Goal: Task Accomplishment & Management: Manage account settings

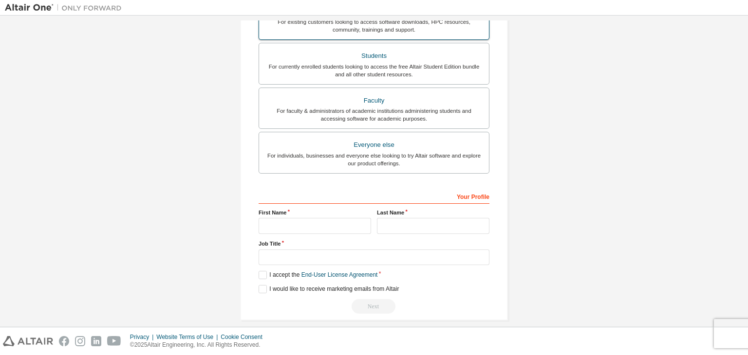
scroll to position [212, 0]
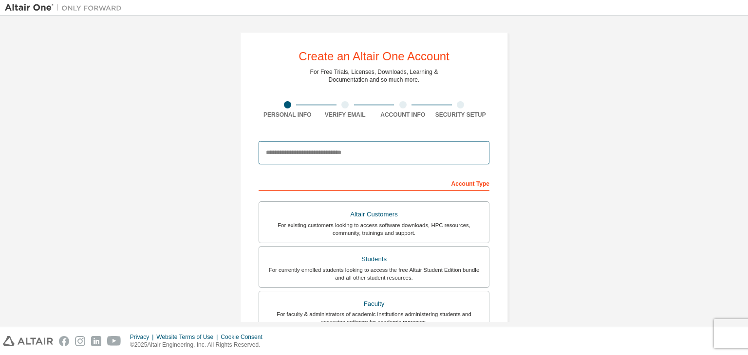
click at [388, 148] on input "email" at bounding box center [373, 152] width 231 height 23
type input "**********"
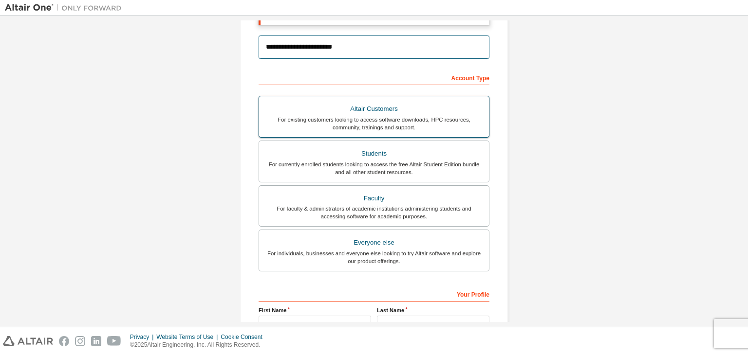
scroll to position [139, 0]
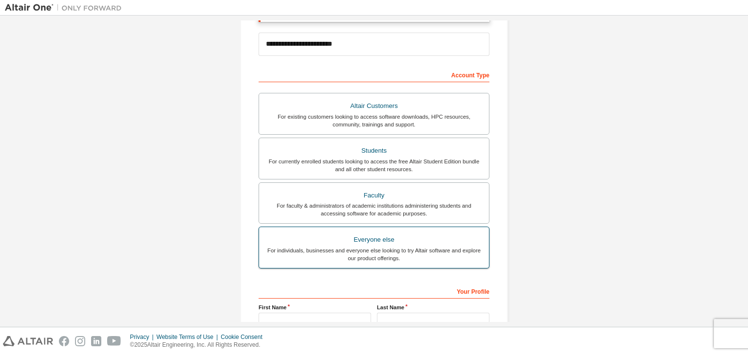
click at [352, 244] on div "Everyone else" at bounding box center [374, 240] width 218 height 14
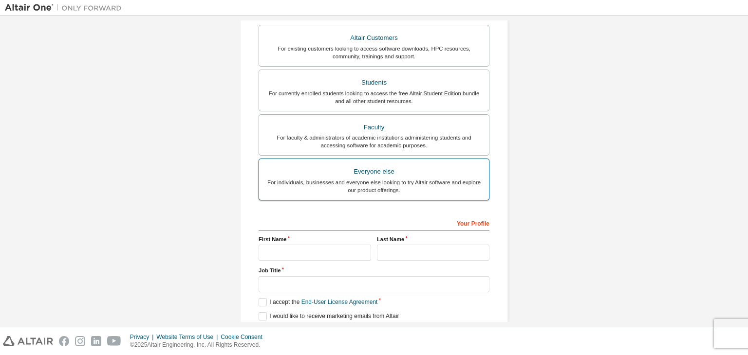
scroll to position [208, 0]
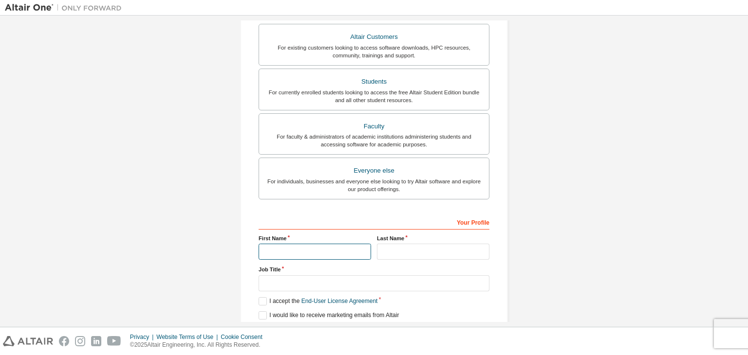
click at [352, 244] on input "text" at bounding box center [314, 252] width 112 height 16
type input "**********"
type input "********"
click at [355, 273] on div "Job Title" at bounding box center [373, 278] width 231 height 25
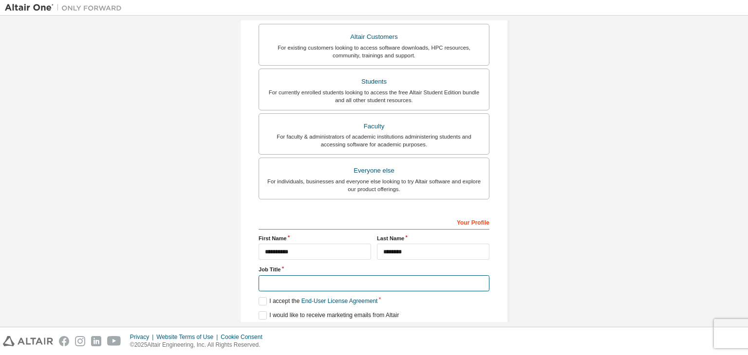
click at [355, 276] on input "text" at bounding box center [373, 284] width 231 height 16
type input "**********"
click at [259, 299] on label "I accept the End-User License Agreement" at bounding box center [317, 301] width 119 height 8
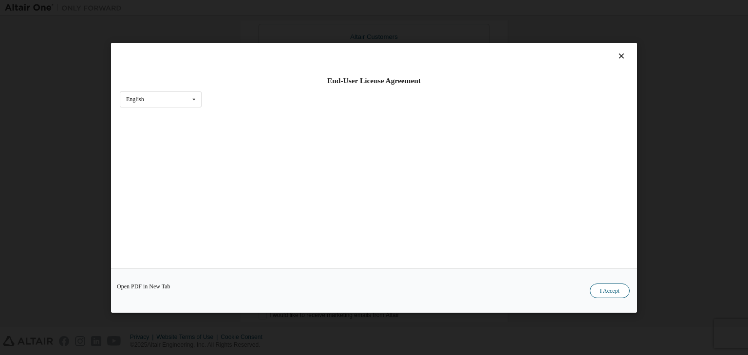
click at [619, 292] on button "I Accept" at bounding box center [609, 291] width 40 height 15
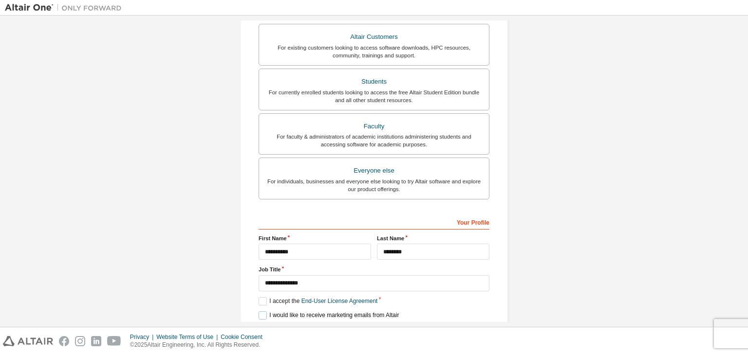
click at [260, 312] on label "I would like to receive marketing emails from Altair" at bounding box center [328, 316] width 140 height 8
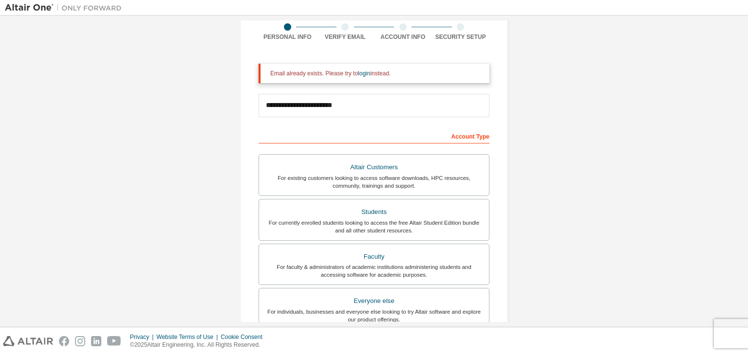
scroll to position [77, 0]
click at [359, 77] on link "login" at bounding box center [364, 74] width 12 height 7
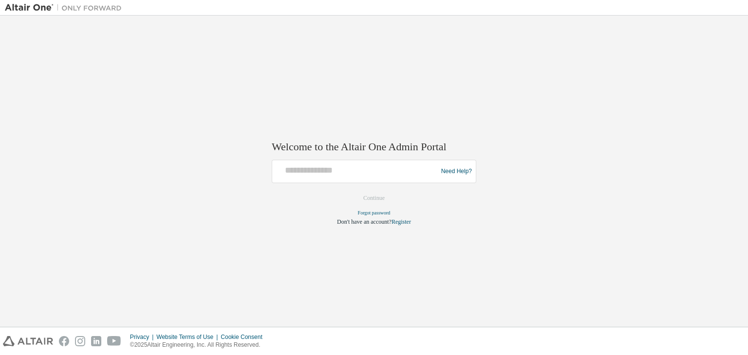
click at [421, 176] on div at bounding box center [356, 172] width 160 height 18
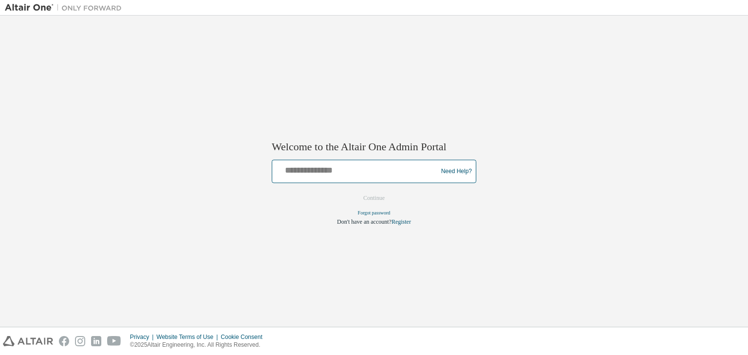
click at [337, 171] on input "text" at bounding box center [356, 170] width 160 height 14
type input "**********"
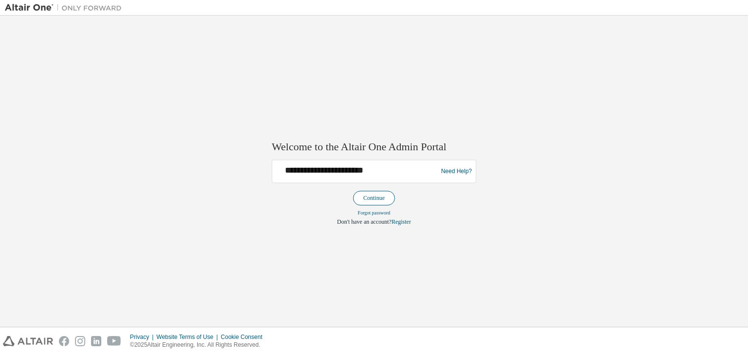
click at [387, 201] on button "Continue" at bounding box center [374, 198] width 42 height 15
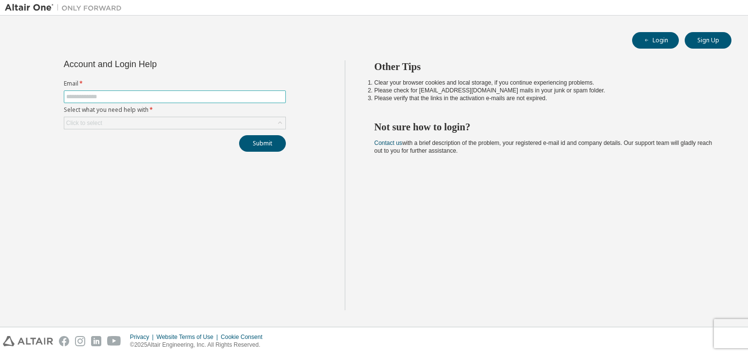
click at [218, 98] on input "text" at bounding box center [174, 97] width 217 height 8
type input "**********"
click at [163, 119] on div "Click to select" at bounding box center [174, 123] width 221 height 12
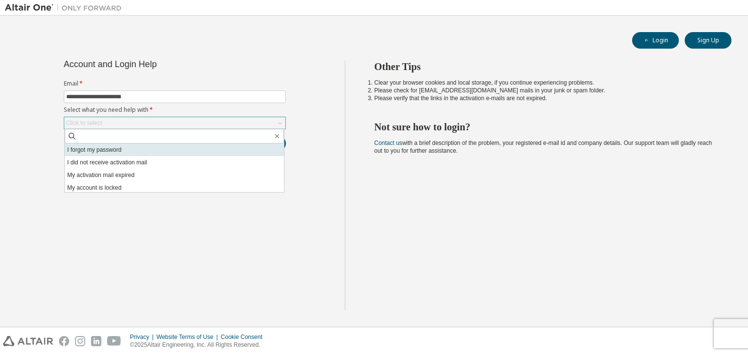
click at [139, 147] on li "I forgot my password" at bounding box center [174, 150] width 219 height 13
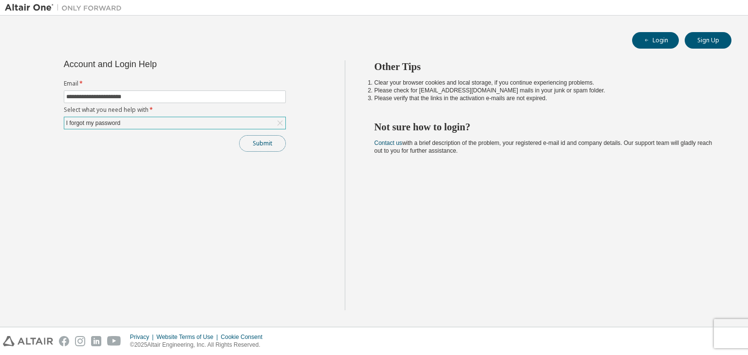
click at [252, 146] on button "Submit" at bounding box center [262, 143] width 47 height 17
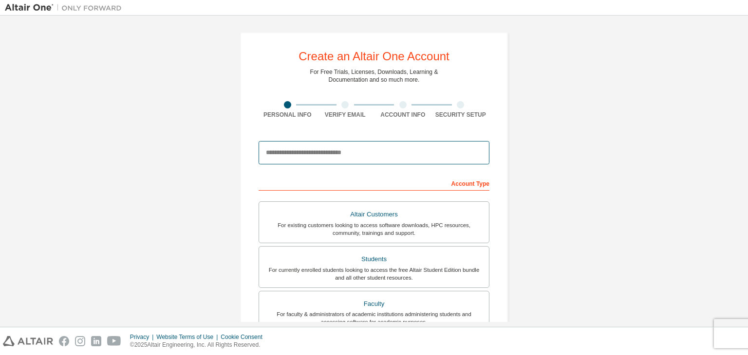
click at [344, 161] on input "email" at bounding box center [373, 152] width 231 height 23
type input "**********"
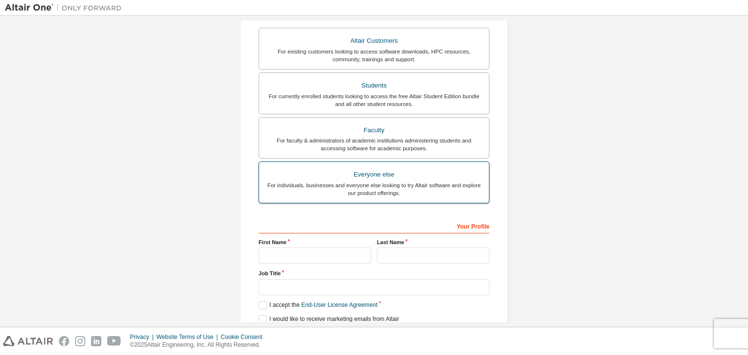
scroll to position [205, 0]
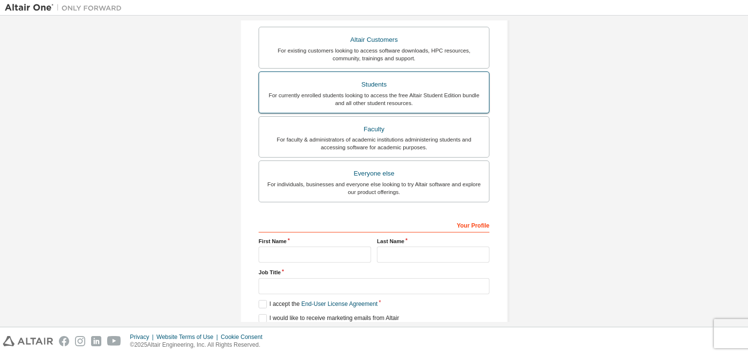
click at [411, 97] on div "For currently enrolled students looking to access the free Altair Student Editi…" at bounding box center [374, 100] width 218 height 16
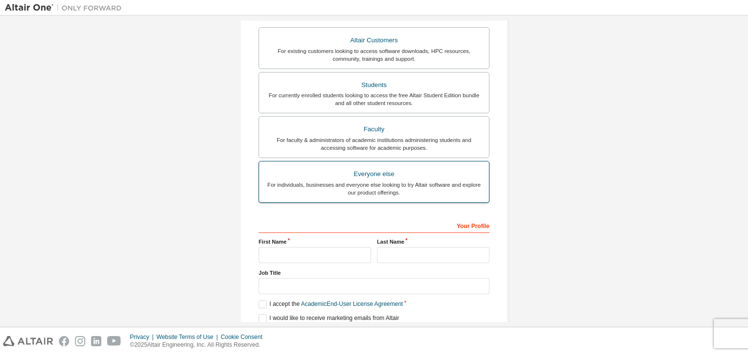
click at [391, 175] on div "Everyone else" at bounding box center [374, 174] width 218 height 14
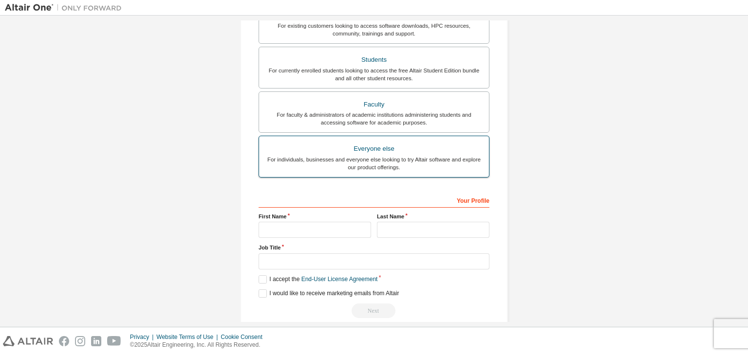
scroll to position [205, 0]
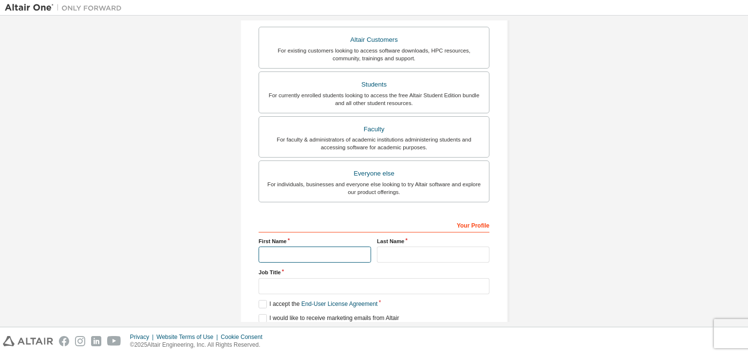
click at [335, 254] on input "text" at bounding box center [314, 255] width 112 height 16
type input "**********"
type input "********"
click at [339, 290] on input "text" at bounding box center [373, 286] width 231 height 16
type input "**********"
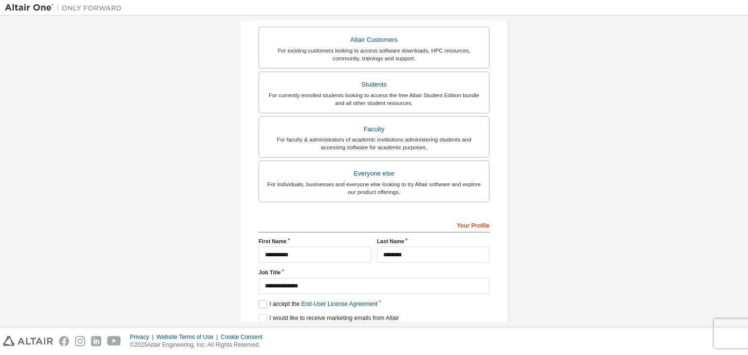
click at [258, 304] on label "I accept the End-User License Agreement" at bounding box center [317, 304] width 119 height 8
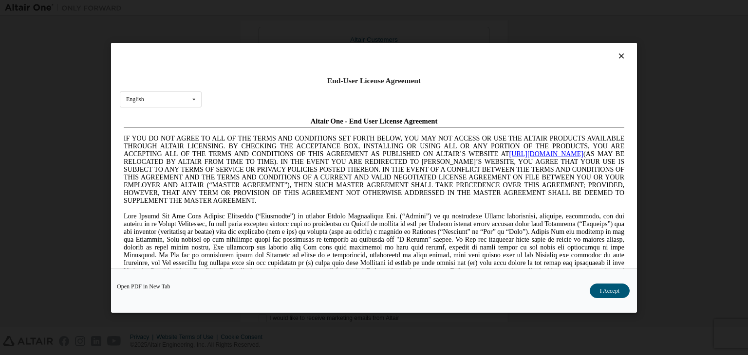
scroll to position [0, 0]
click at [597, 287] on button "I Accept" at bounding box center [609, 291] width 40 height 15
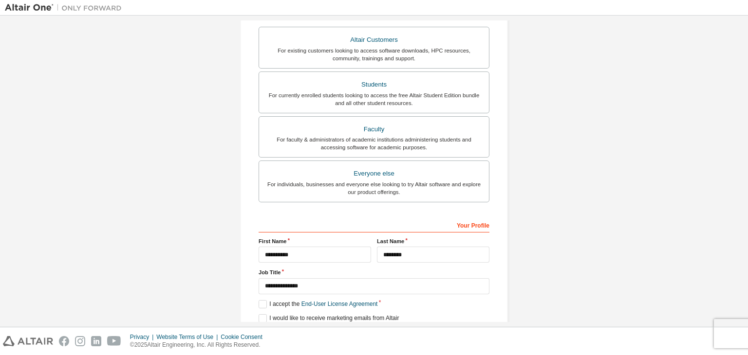
scroll to position [242, 0]
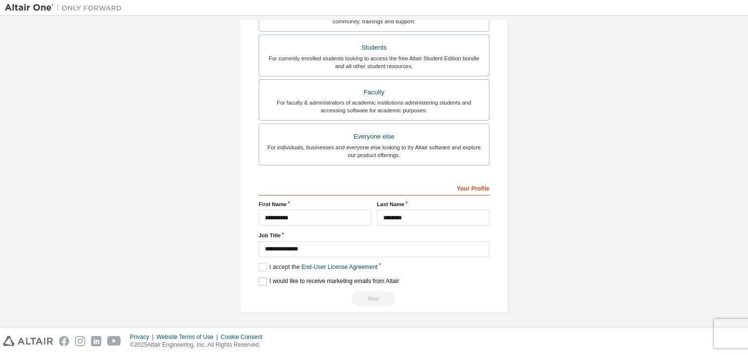
click at [263, 278] on label "I would like to receive marketing emails from Altair" at bounding box center [328, 281] width 140 height 8
click at [370, 301] on div "Next" at bounding box center [373, 299] width 231 height 15
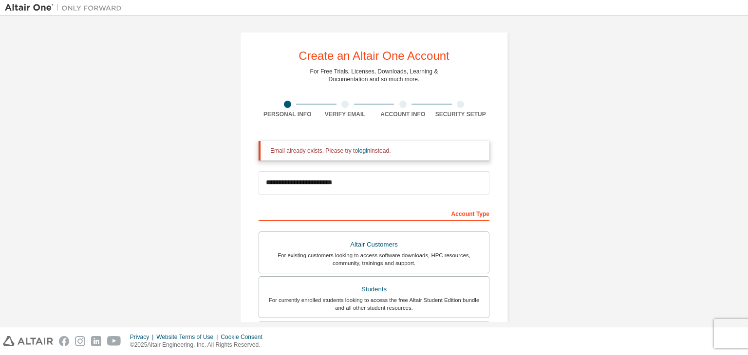
scroll to position [0, 0]
click at [343, 108] on div "Verify Email" at bounding box center [345, 110] width 58 height 18
click at [358, 151] on link "login" at bounding box center [364, 151] width 12 height 7
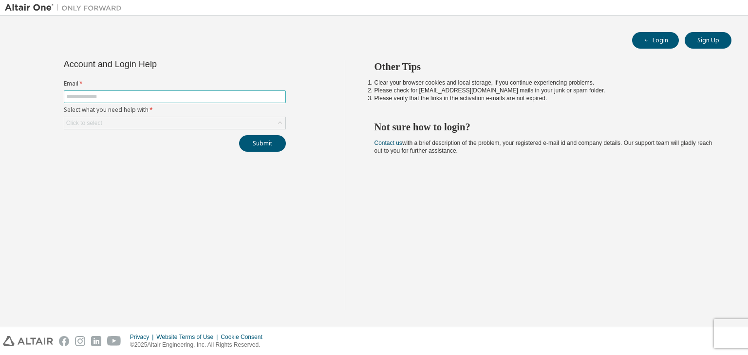
click at [242, 96] on input "text" at bounding box center [174, 97] width 217 height 8
type input "**********"
click at [211, 122] on div "Click to select" at bounding box center [174, 123] width 221 height 12
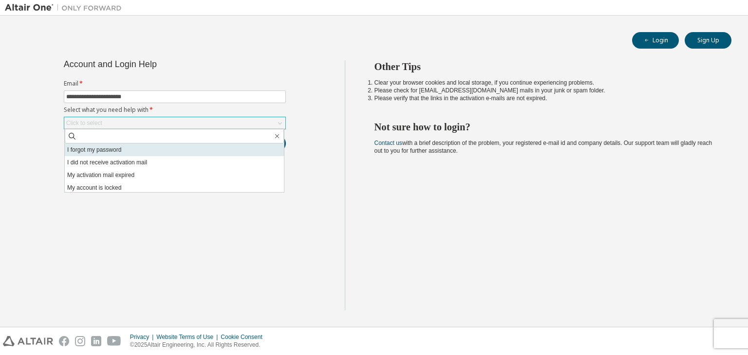
click at [193, 150] on li "I forgot my password" at bounding box center [174, 150] width 219 height 13
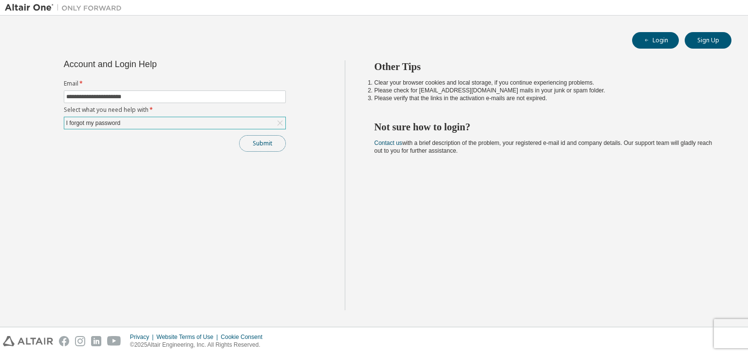
click at [258, 145] on button "Submit" at bounding box center [262, 143] width 47 height 17
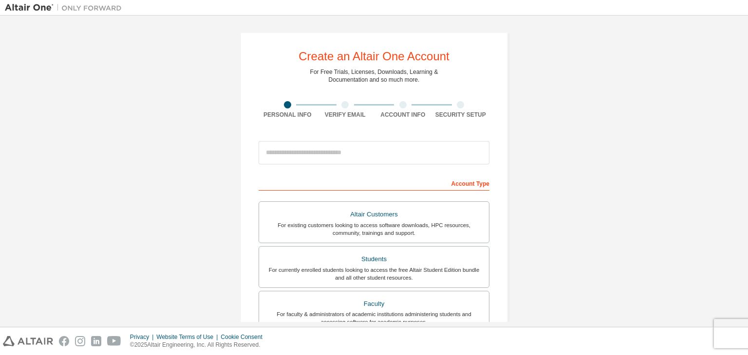
click at [399, 108] on div "Account Info" at bounding box center [403, 110] width 58 height 18
click at [399, 105] on div at bounding box center [402, 104] width 7 height 7
click at [458, 105] on div at bounding box center [460, 104] width 7 height 7
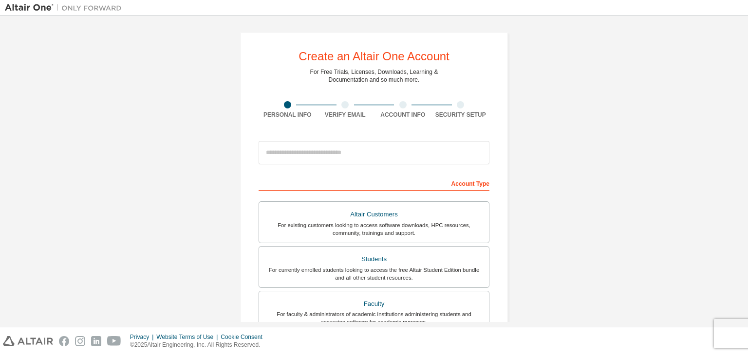
click at [458, 105] on div at bounding box center [460, 104] width 7 height 7
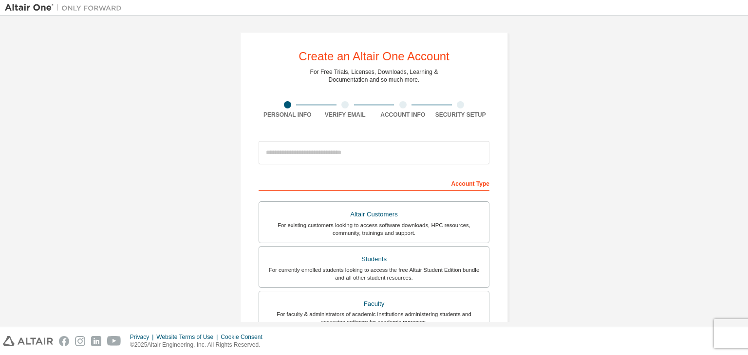
click at [458, 105] on div at bounding box center [460, 104] width 7 height 7
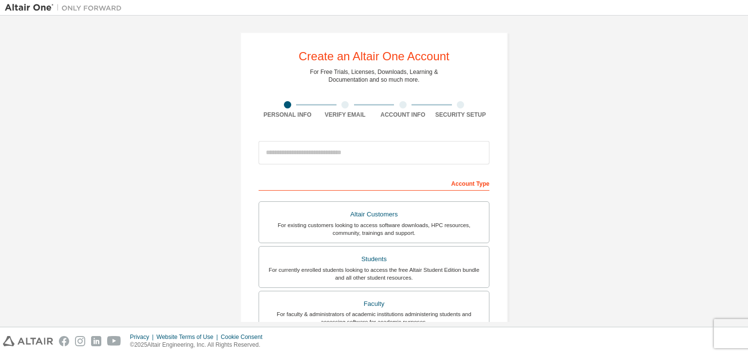
click at [458, 105] on div at bounding box center [460, 104] width 7 height 7
drag, startPoint x: 458, startPoint y: 105, endPoint x: 477, endPoint y: 152, distance: 51.5
click at [477, 152] on div "Create an Altair One Account For Free Trials, Licenses, Downloads, Learning & D…" at bounding box center [374, 278] width 268 height 492
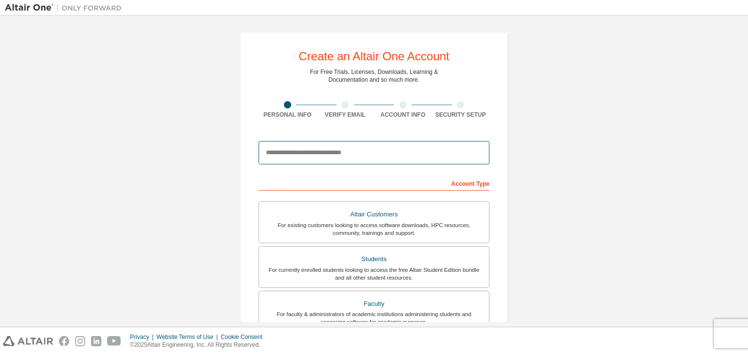
click at [477, 152] on input "email" at bounding box center [373, 152] width 231 height 23
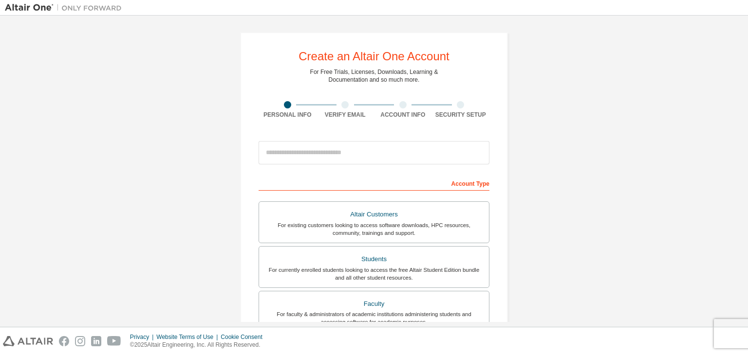
click at [534, 136] on div "Create an Altair One Account For Free Trials, Licenses, Downloads, Learning & D…" at bounding box center [374, 278] width 738 height 516
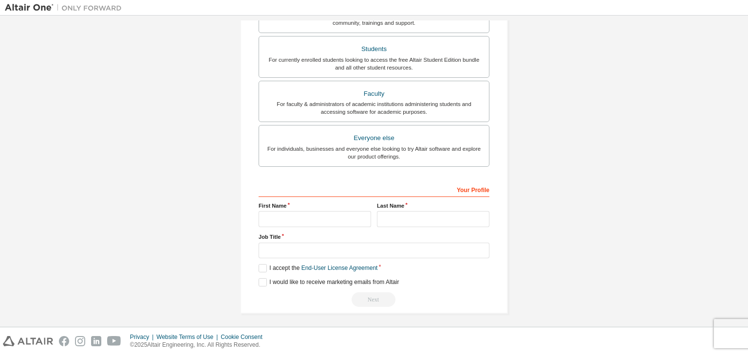
scroll to position [210, 0]
click at [264, 268] on label "I accept the End-User License Agreement" at bounding box center [317, 268] width 119 height 8
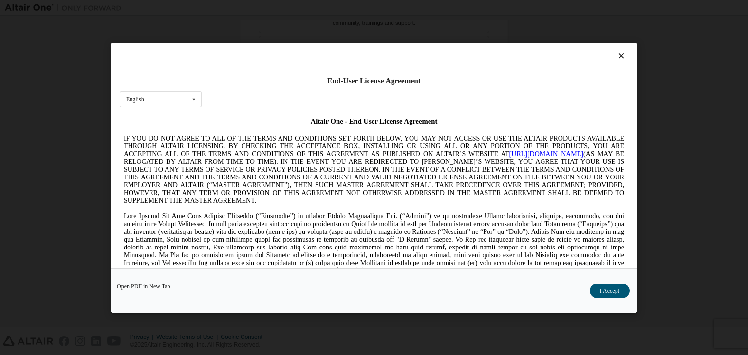
scroll to position [0, 0]
click at [604, 295] on button "I Accept" at bounding box center [609, 291] width 40 height 15
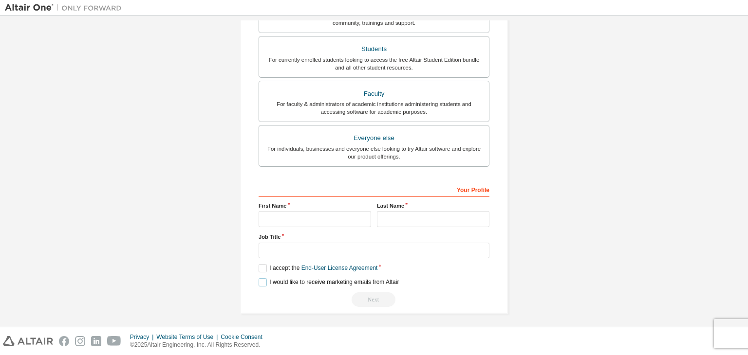
click at [265, 280] on label "I would like to receive marketing emails from Altair" at bounding box center [328, 282] width 140 height 8
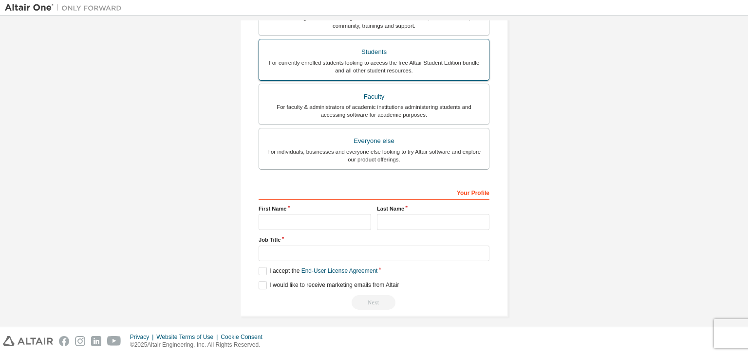
click at [404, 59] on div "For currently enrolled students looking to access the free Altair Student Editi…" at bounding box center [374, 67] width 218 height 16
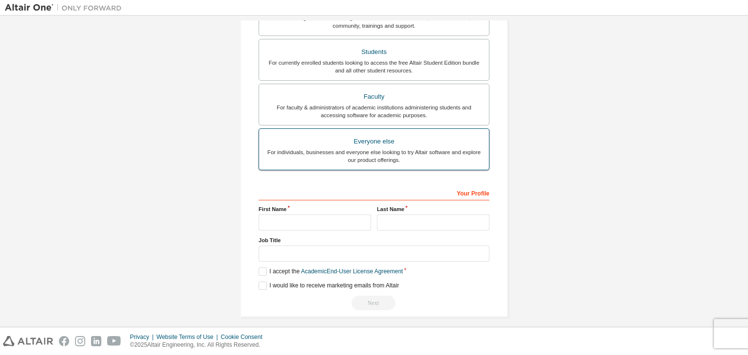
click at [369, 151] on div "For individuals, businesses and everyone else looking to try Altair software an…" at bounding box center [374, 156] width 218 height 16
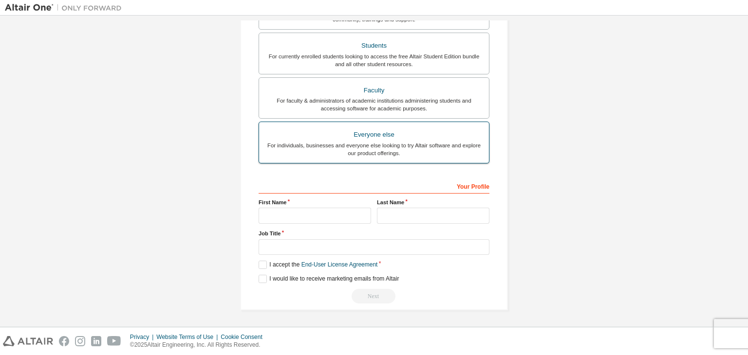
scroll to position [207, 0]
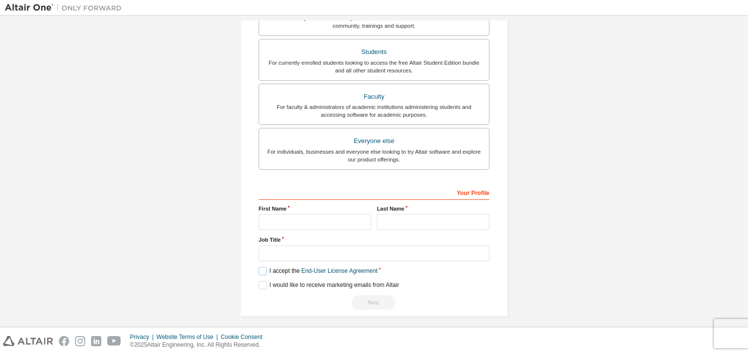
click at [259, 270] on label "I accept the End-User License Agreement" at bounding box center [317, 271] width 119 height 8
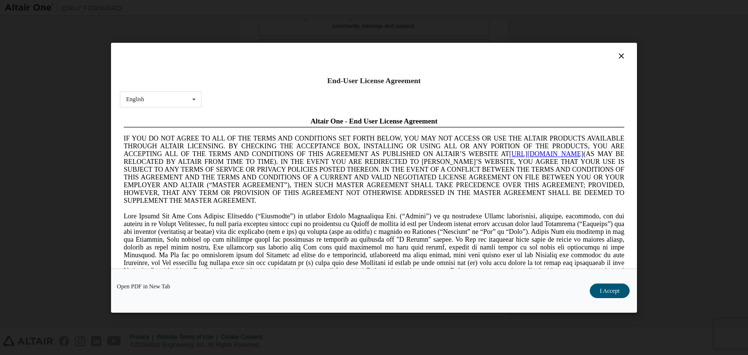
scroll to position [0, 0]
click at [601, 284] on button "I Accept" at bounding box center [609, 291] width 40 height 15
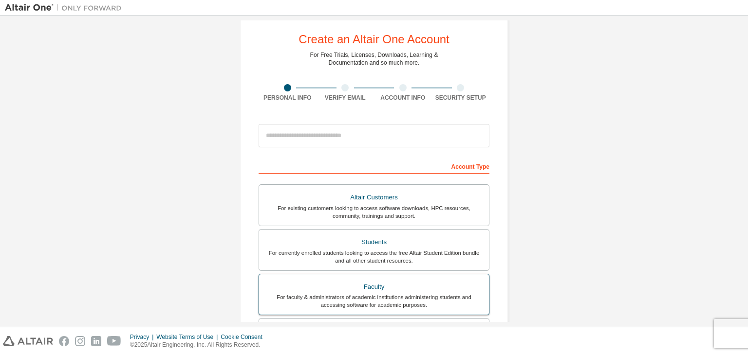
scroll to position [16, 0]
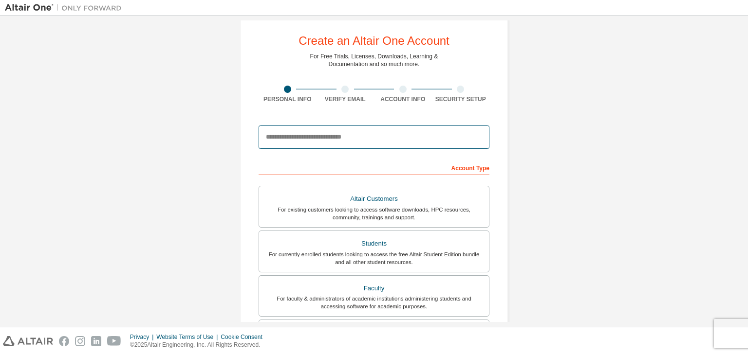
click at [398, 138] on input "email" at bounding box center [373, 137] width 231 height 23
type input "**********"
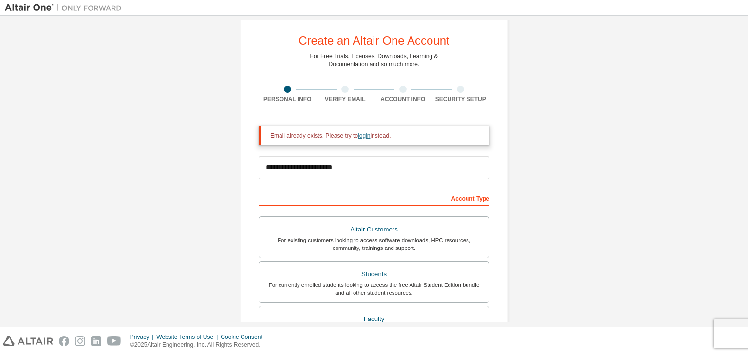
click at [358, 138] on link "login" at bounding box center [364, 135] width 12 height 7
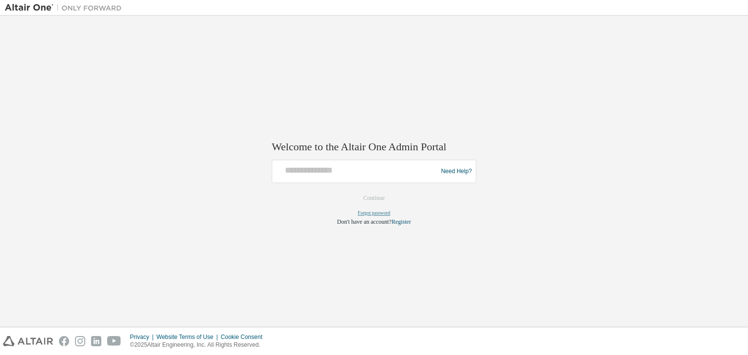
click at [373, 211] on link "Forgot password" at bounding box center [374, 213] width 33 height 5
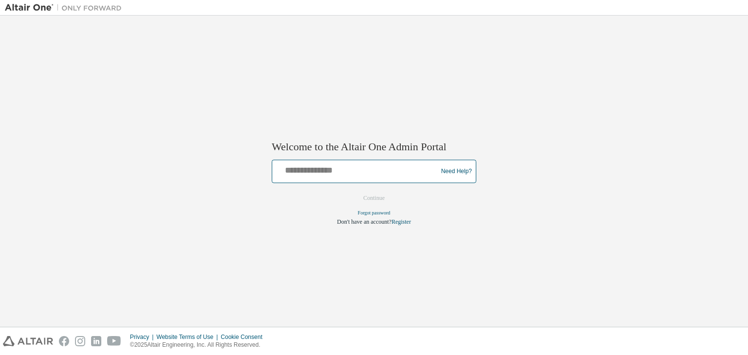
click at [297, 167] on input "text" at bounding box center [356, 170] width 160 height 14
type input "**********"
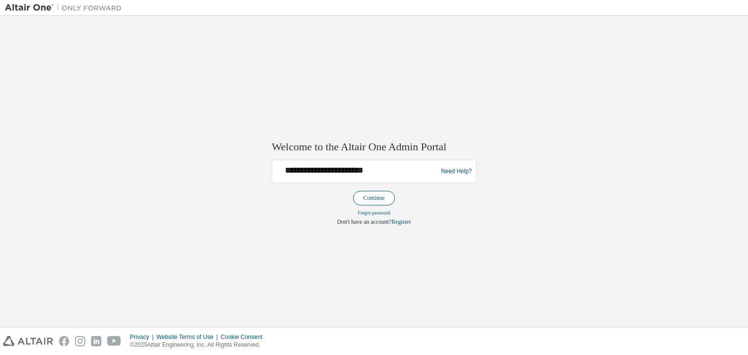
click at [377, 196] on button "Continue" at bounding box center [374, 198] width 42 height 15
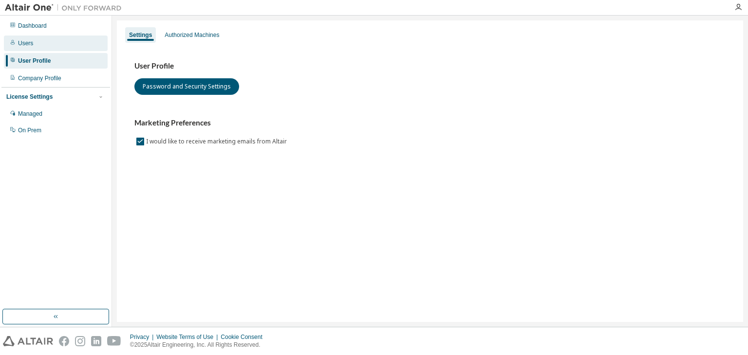
click at [65, 41] on div "Users" at bounding box center [56, 44] width 104 height 16
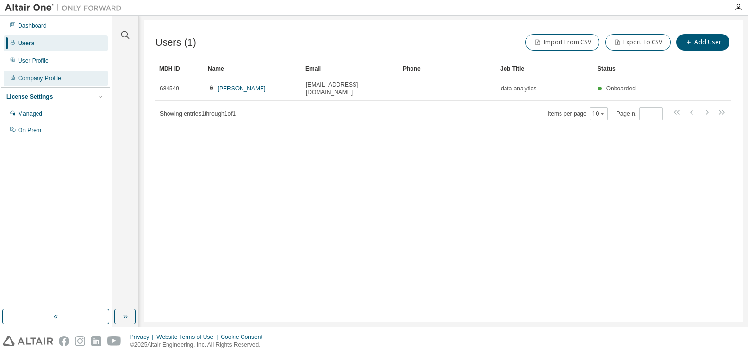
click at [64, 75] on div "Company Profile" at bounding box center [56, 79] width 104 height 16
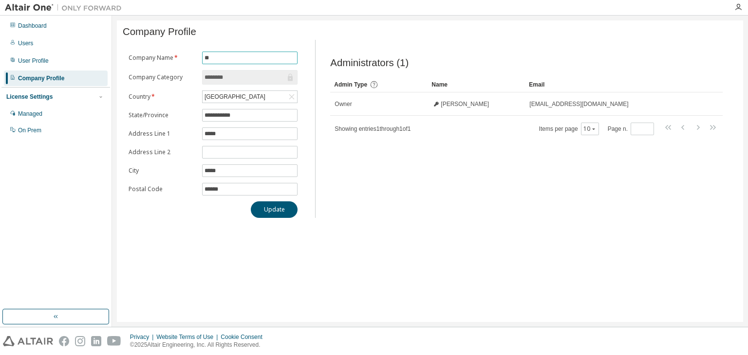
click at [240, 60] on input "**" at bounding box center [249, 58] width 91 height 8
type input "*"
type input "**********"
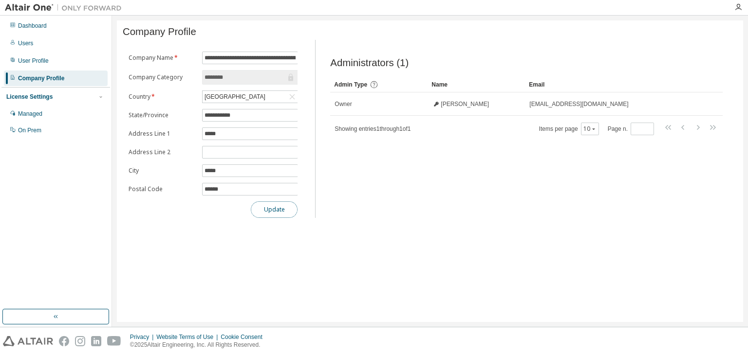
click at [283, 209] on button "Update" at bounding box center [274, 210] width 47 height 17
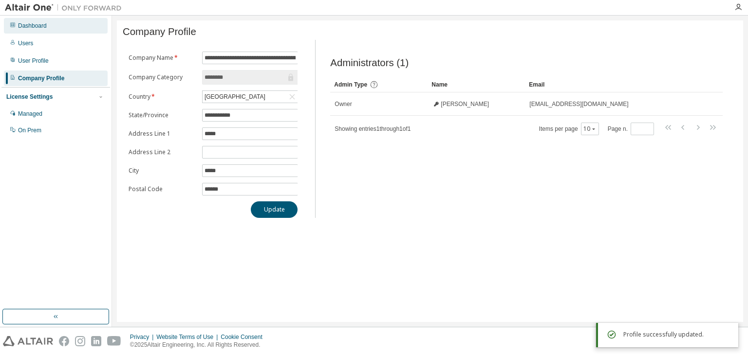
click at [63, 20] on div "Dashboard" at bounding box center [56, 26] width 104 height 16
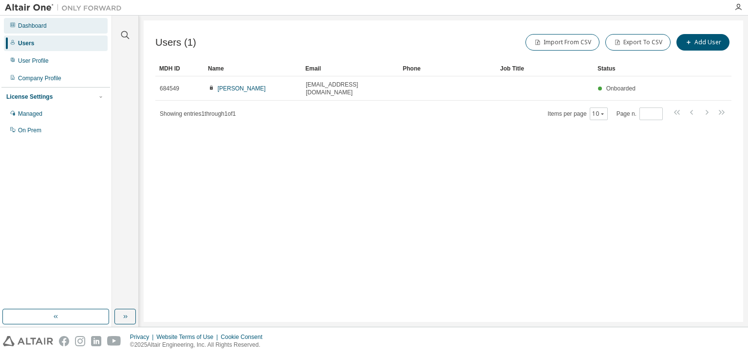
click at [56, 25] on div "Dashboard" at bounding box center [56, 26] width 104 height 16
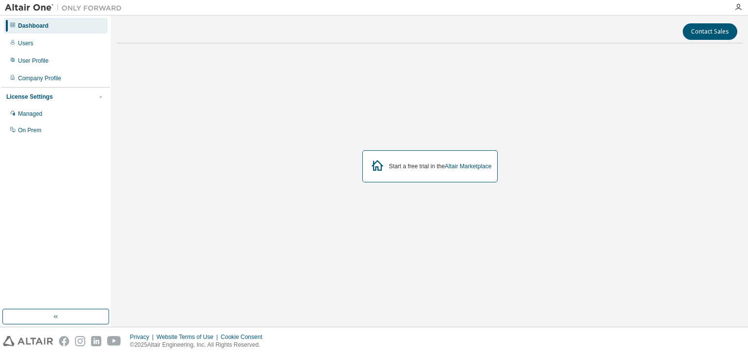
click at [412, 166] on div "Start a free trial in the Altair Marketplace" at bounding box center [440, 167] width 103 height 8
click at [374, 166] on icon at bounding box center [377, 166] width 18 height 18
click at [373, 175] on div at bounding box center [377, 166] width 18 height 19
click at [73, 318] on button "button" at bounding box center [55, 317] width 107 height 16
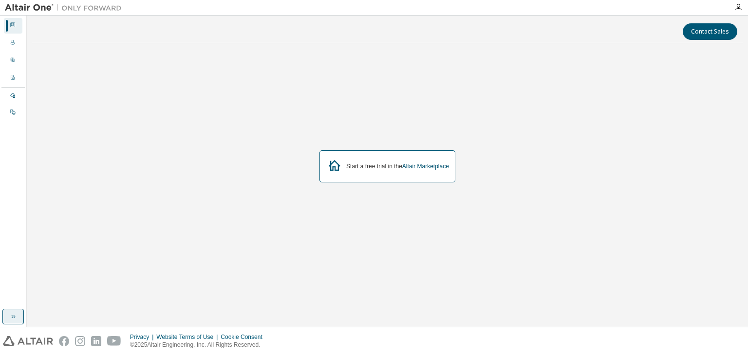
click at [14, 322] on button "button" at bounding box center [12, 317] width 21 height 16
